Goal: Transaction & Acquisition: Purchase product/service

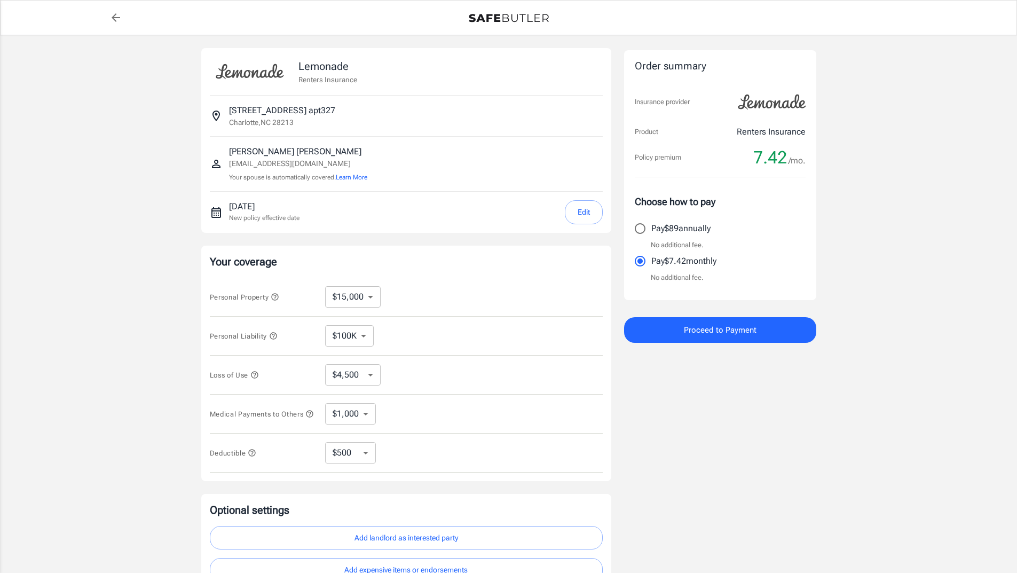
select select "15000"
select select "500"
click at [353, 301] on select "$10,000 $15,000 $20,000 $25,000 $30,000 $40,000 $50,000 $100K $150K $200K $250K" at bounding box center [353, 296] width 56 height 21
select select "100000"
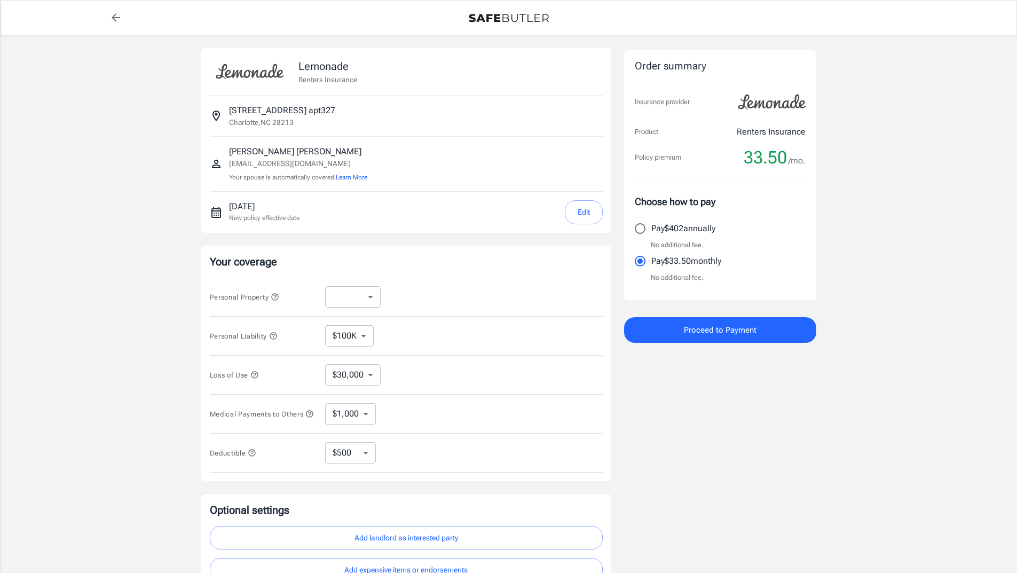
select select "30000"
click at [348, 342] on select "$100K $300K $500K" at bounding box center [349, 335] width 49 height 21
click at [415, 323] on div "Personal Liability $100K $300K $500K ​" at bounding box center [406, 336] width 393 height 39
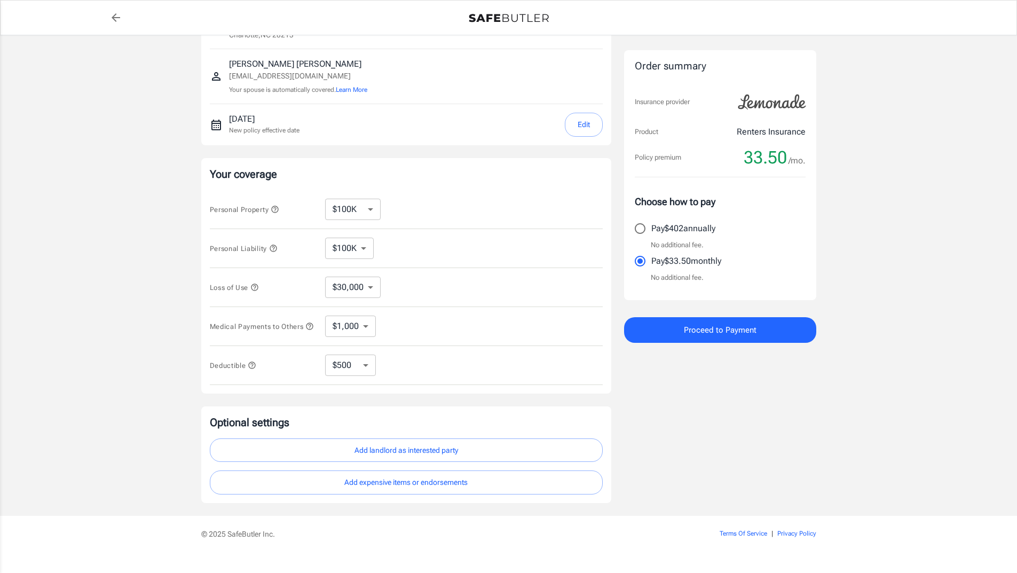
scroll to position [109, 0]
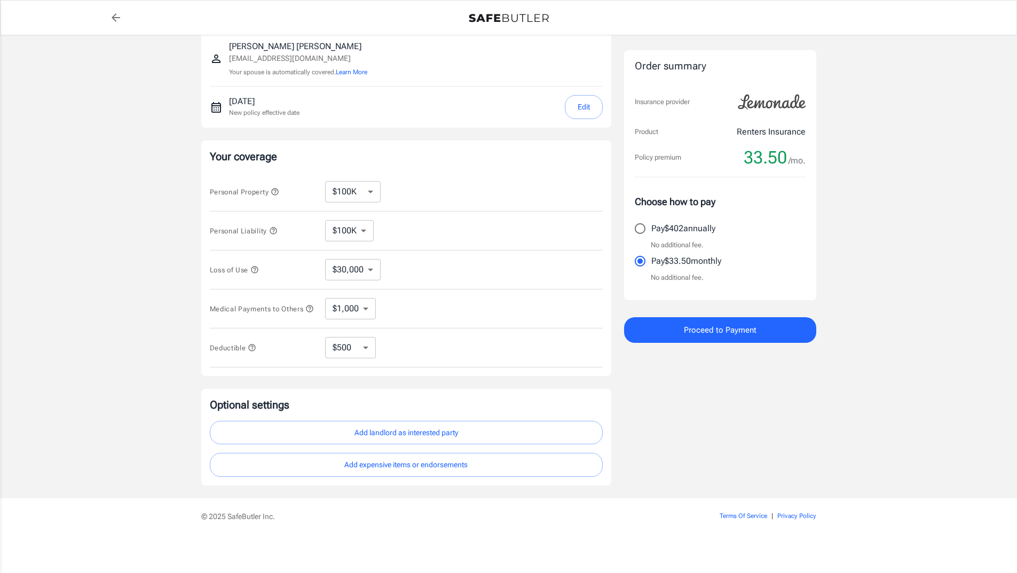
click at [425, 437] on button "Add landlord as interested party" at bounding box center [406, 433] width 393 height 24
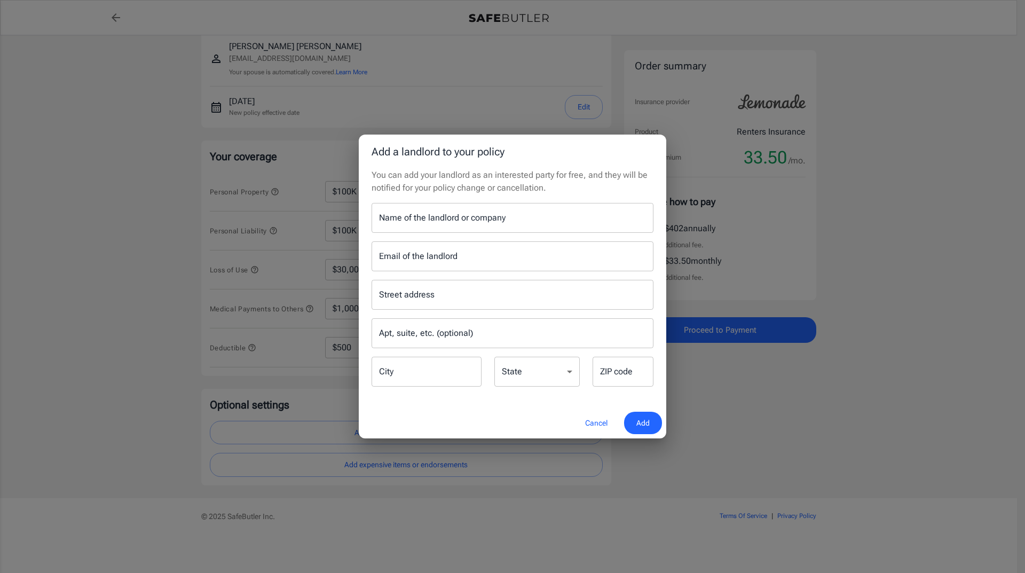
click at [435, 213] on input "Name of the landlord or company" at bounding box center [513, 218] width 282 height 30
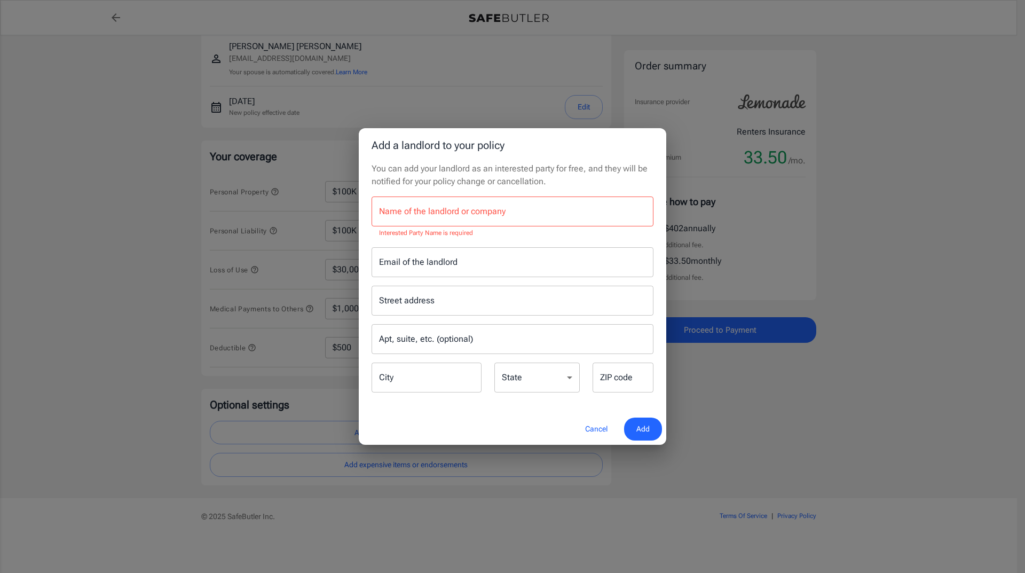
click at [601, 427] on button "Cancel" at bounding box center [596, 429] width 47 height 23
